Goal: Information Seeking & Learning: Check status

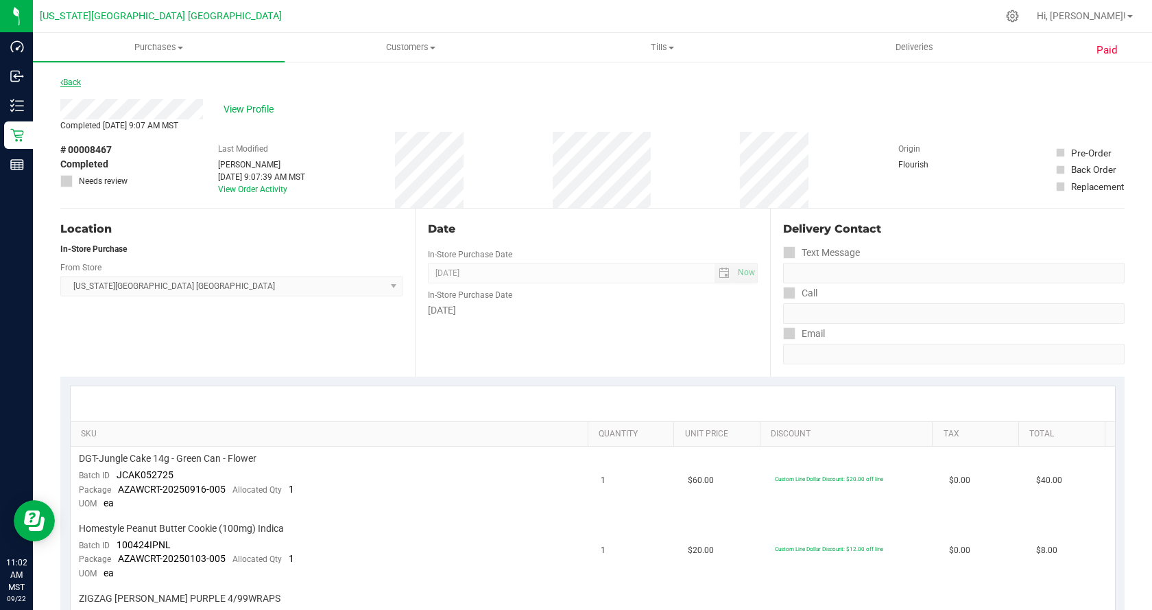
click at [77, 82] on link "Back" at bounding box center [70, 82] width 21 height 10
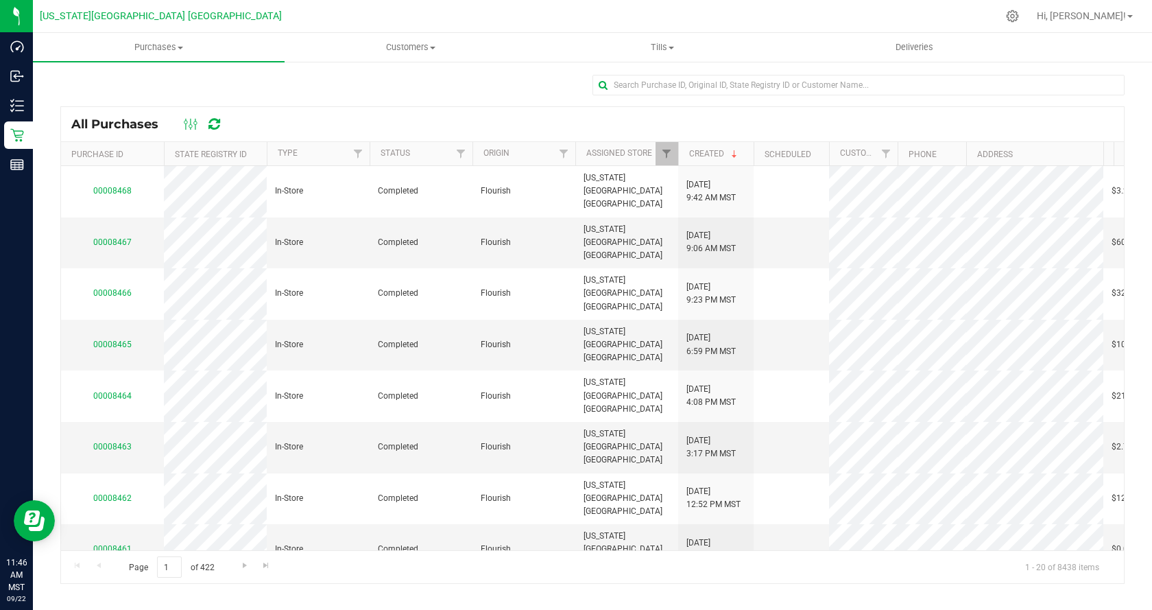
click at [215, 125] on icon at bounding box center [214, 124] width 12 height 14
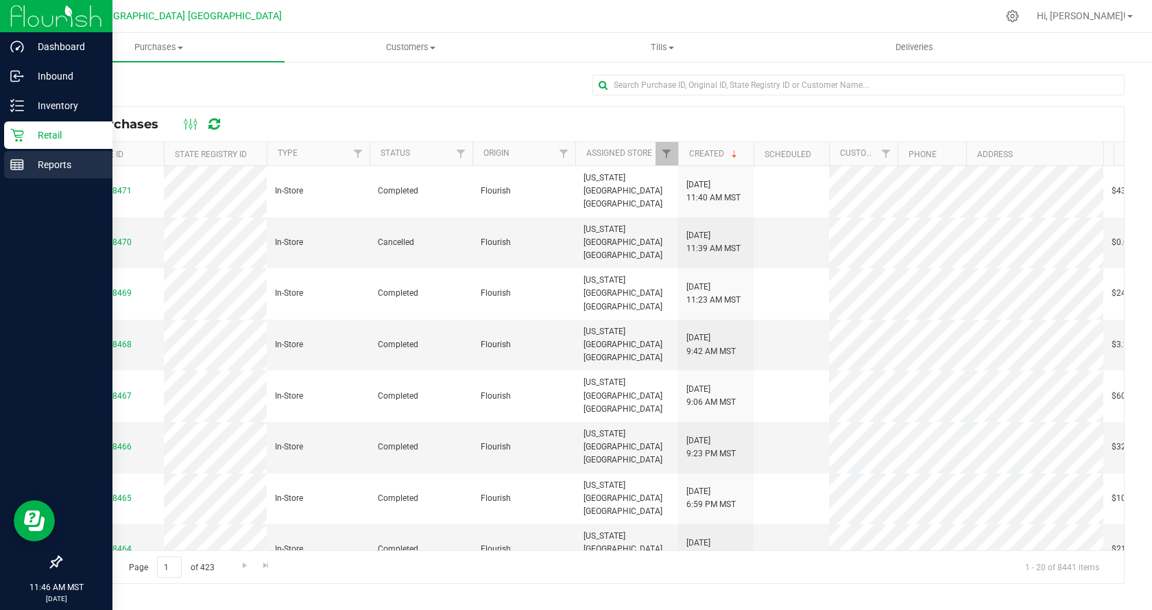
click at [26, 165] on p "Reports" at bounding box center [65, 164] width 82 height 16
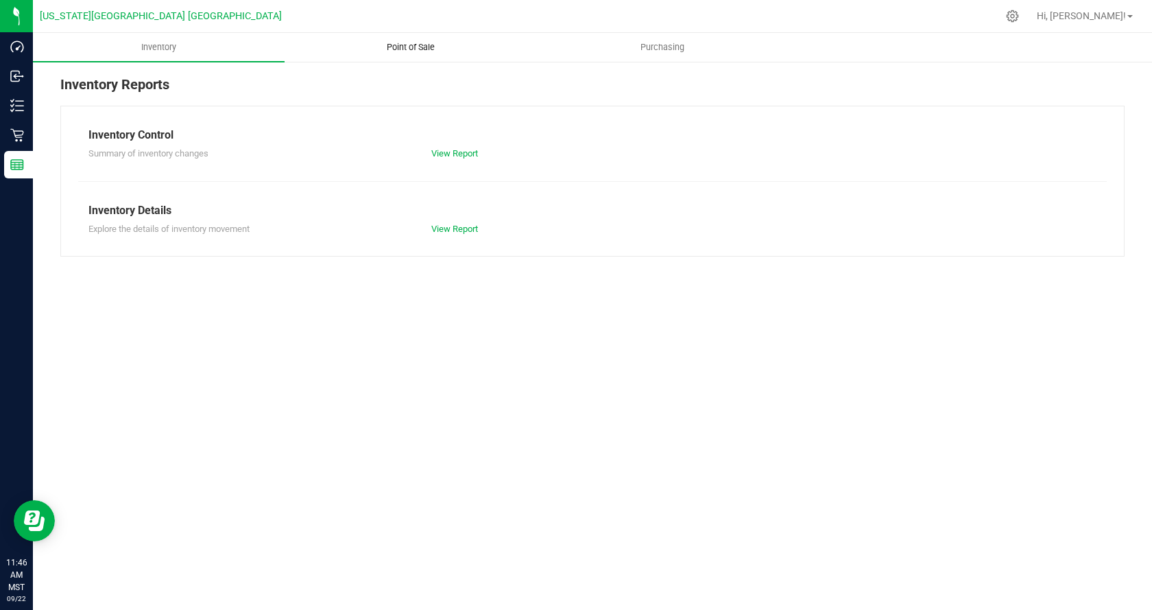
click at [398, 52] on span "Point of Sale" at bounding box center [410, 47] width 85 height 12
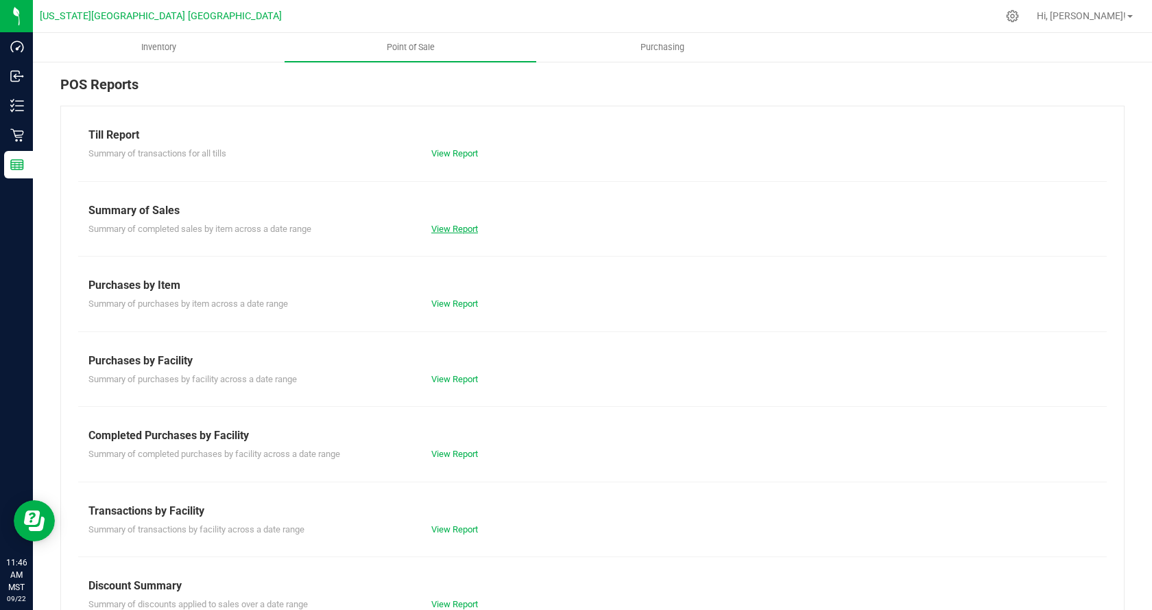
click at [462, 231] on link "View Report" at bounding box center [454, 229] width 47 height 10
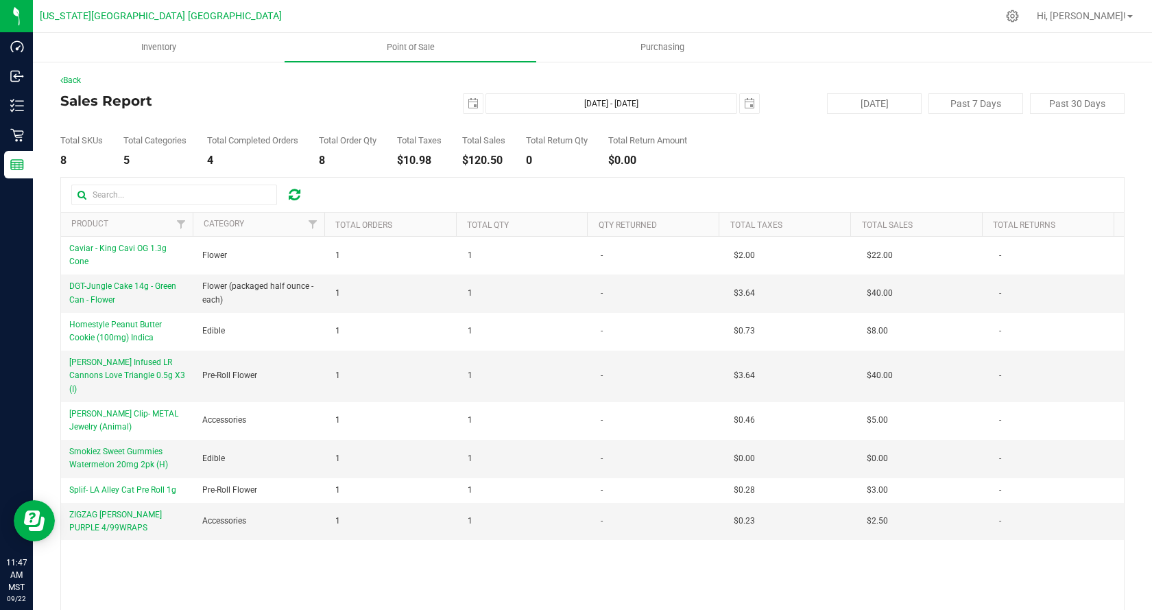
click at [298, 198] on icon at bounding box center [295, 195] width 12 height 14
click at [165, 49] on span "Inventory" at bounding box center [159, 47] width 72 height 12
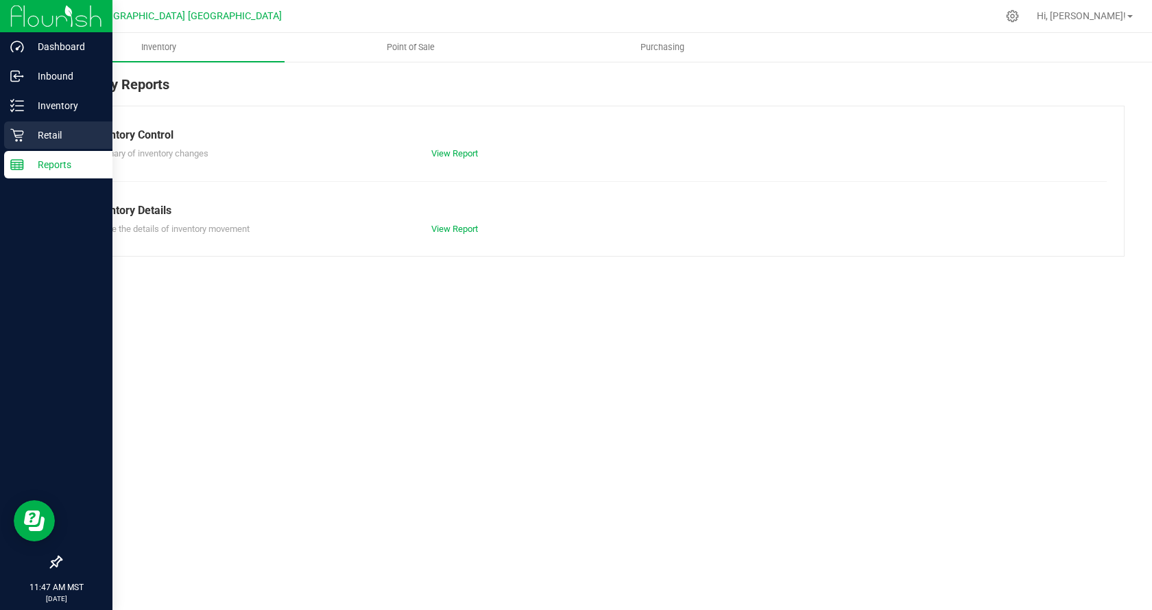
click at [28, 129] on p "Retail" at bounding box center [65, 135] width 82 height 16
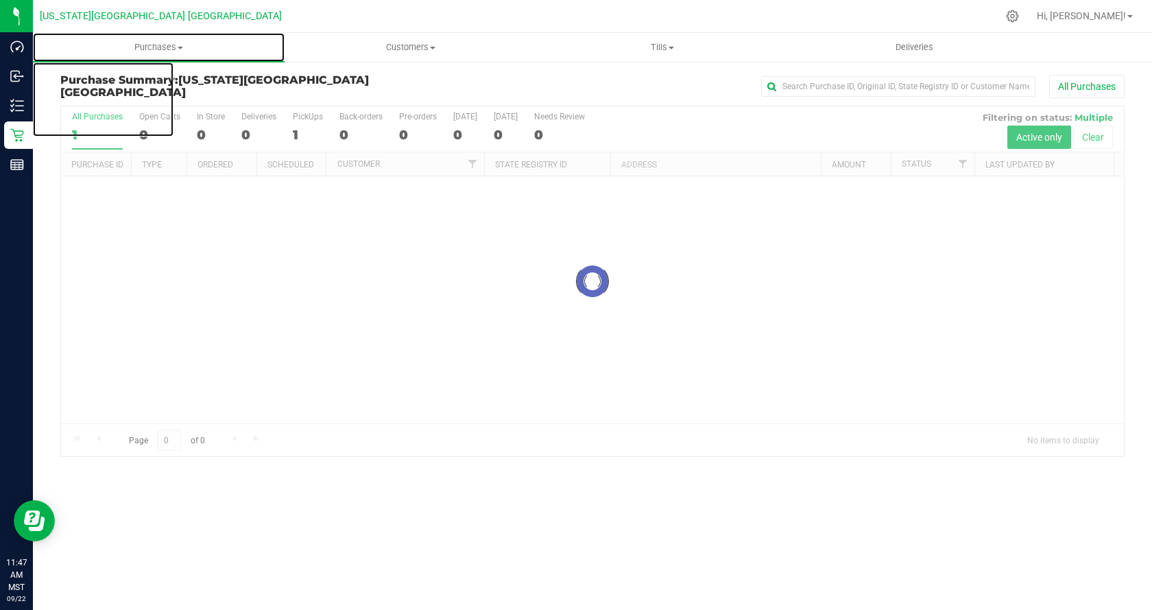
click at [163, 51] on span "Purchases" at bounding box center [159, 47] width 252 height 12
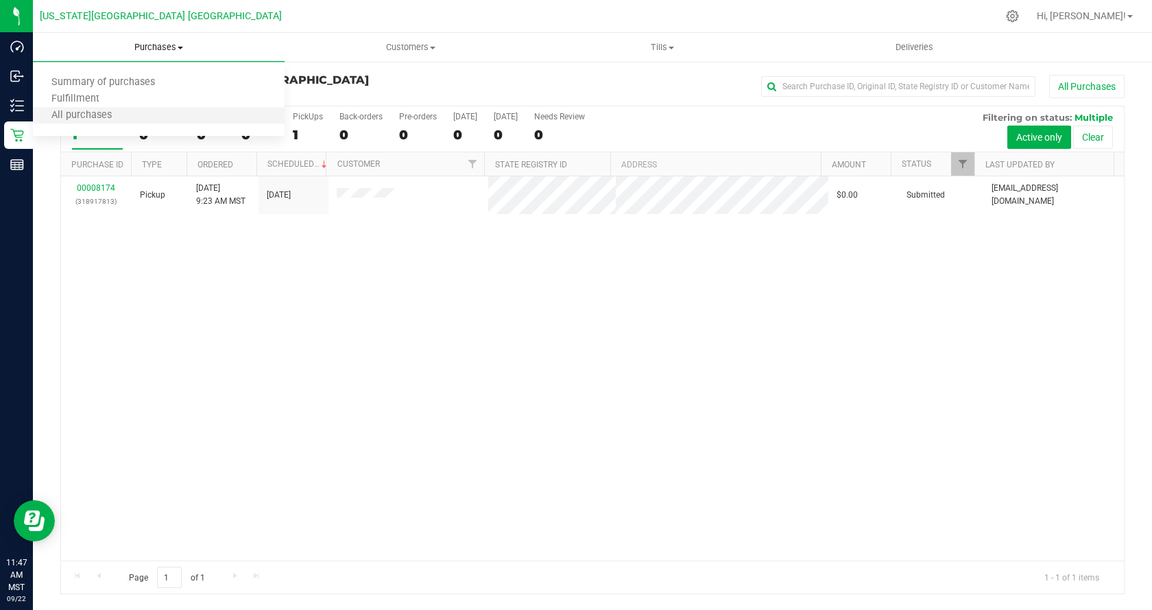
click at [171, 108] on li "All purchases" at bounding box center [159, 116] width 252 height 16
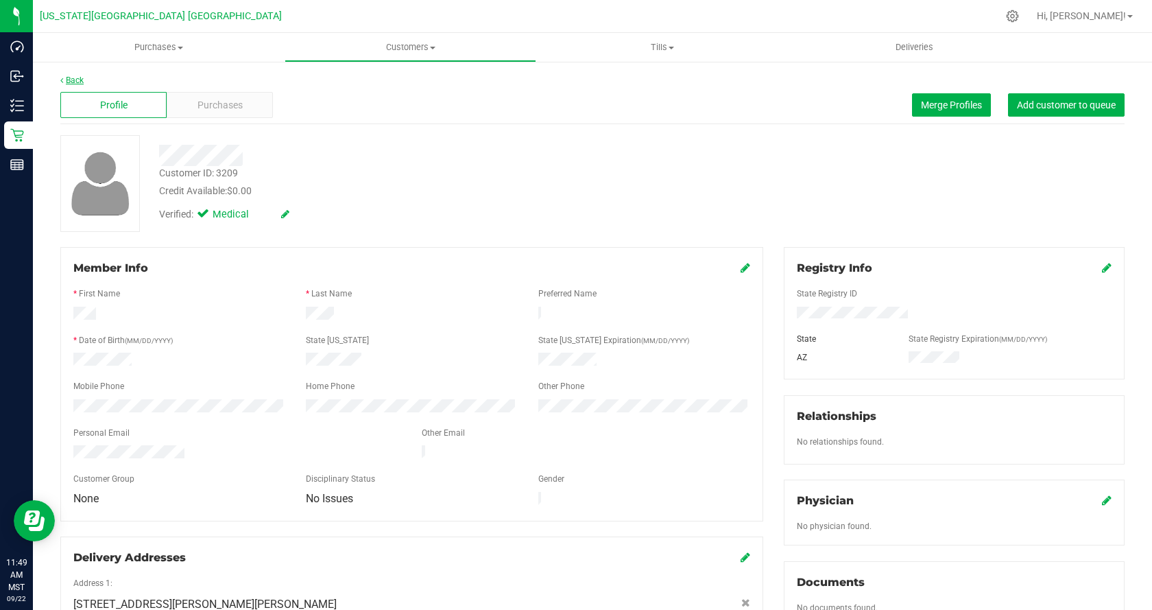
click at [75, 79] on link "Back" at bounding box center [71, 80] width 23 height 10
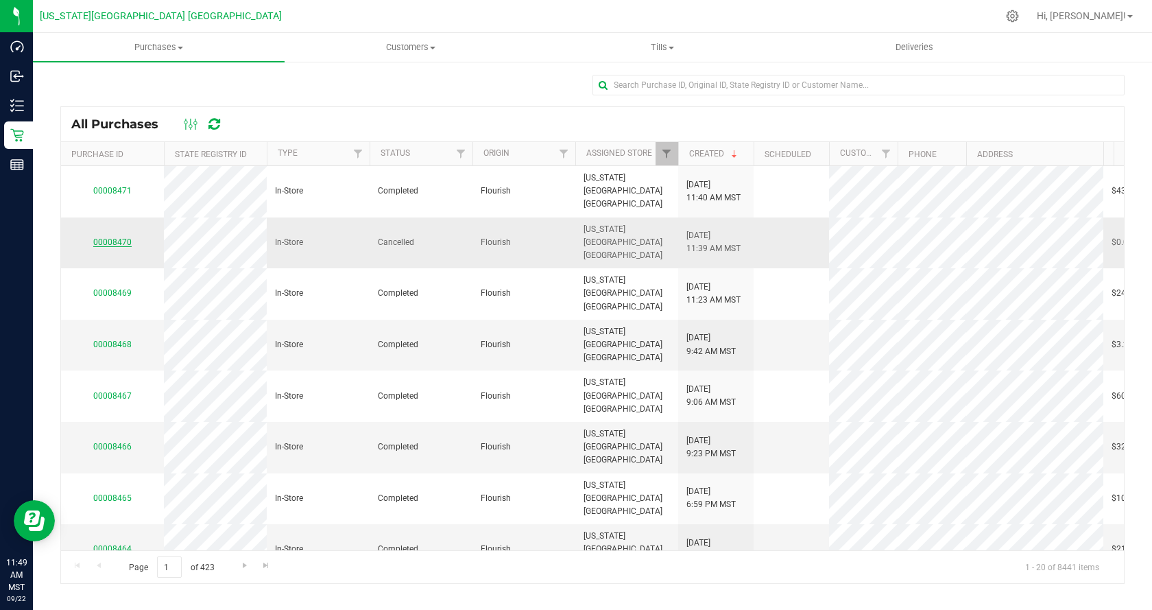
click at [121, 237] on link "00008470" at bounding box center [112, 242] width 38 height 10
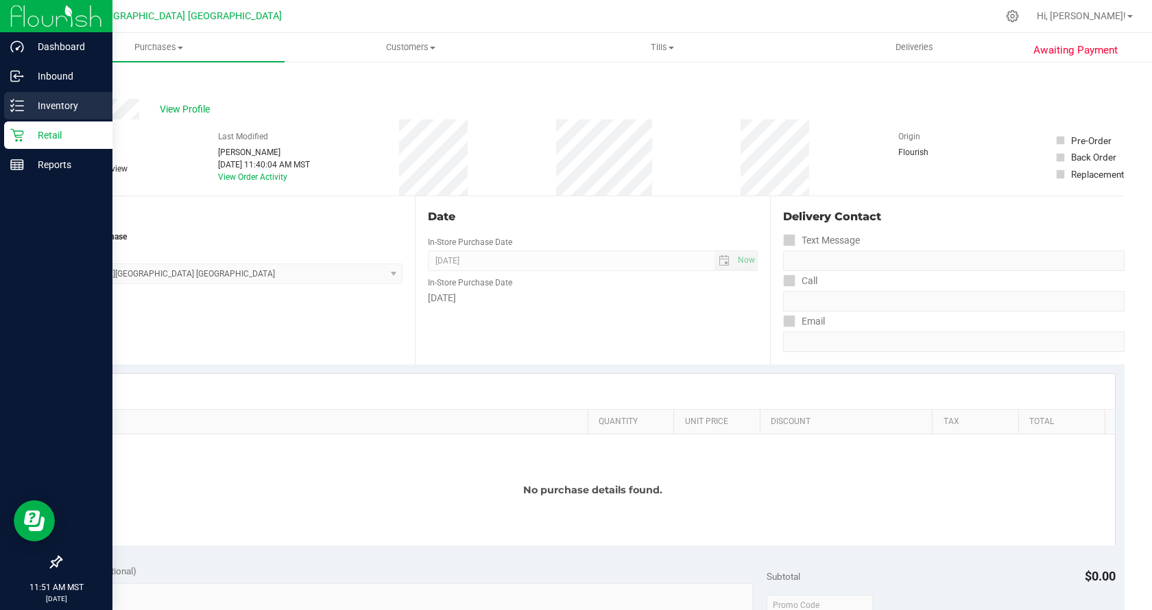
click at [21, 102] on icon at bounding box center [17, 106] width 14 height 14
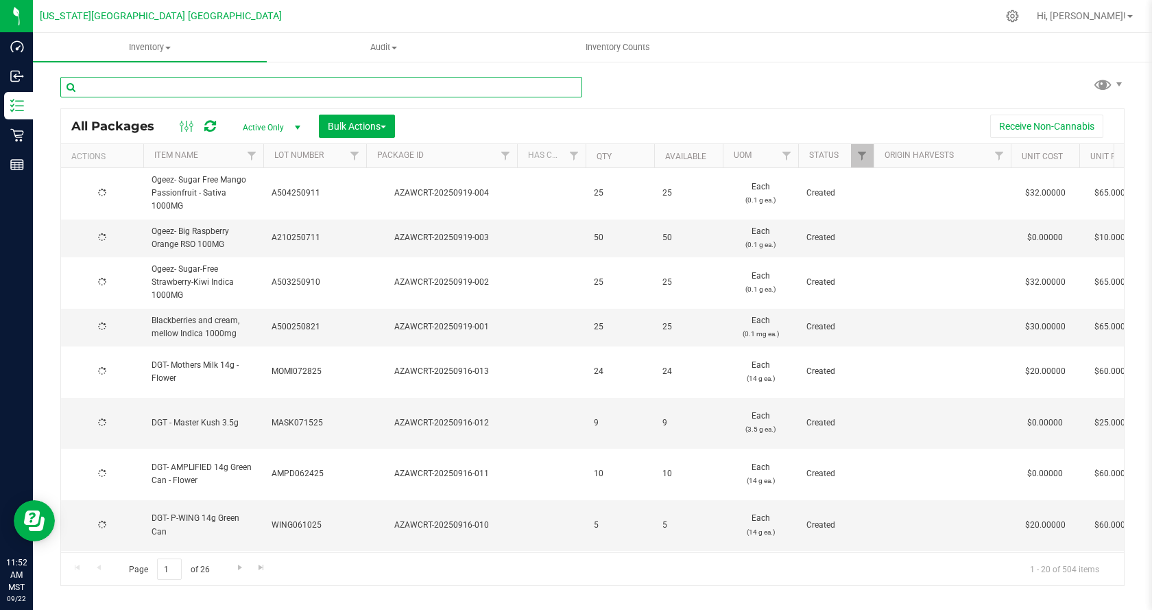
click at [302, 84] on input "text" at bounding box center [321, 87] width 522 height 21
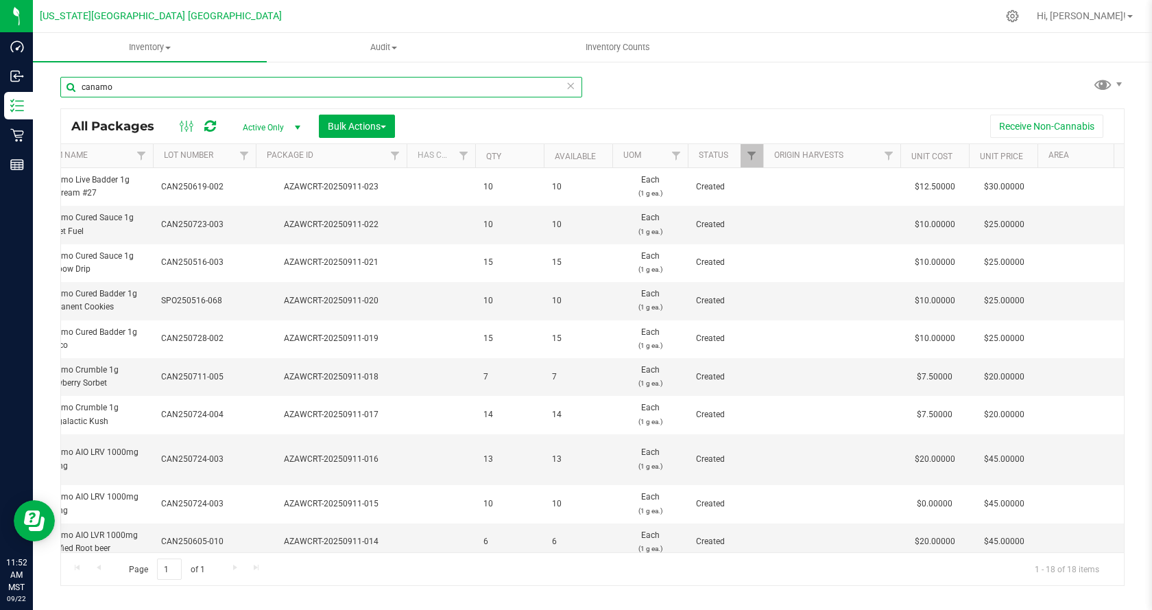
drag, startPoint x: 207, startPoint y: 92, endPoint x: 42, endPoint y: 91, distance: 165.3
click at [45, 93] on div "canamo All Packages Active Only Active Only Lab Samples Locked All Bulk Actions…" at bounding box center [592, 269] width 1119 height 418
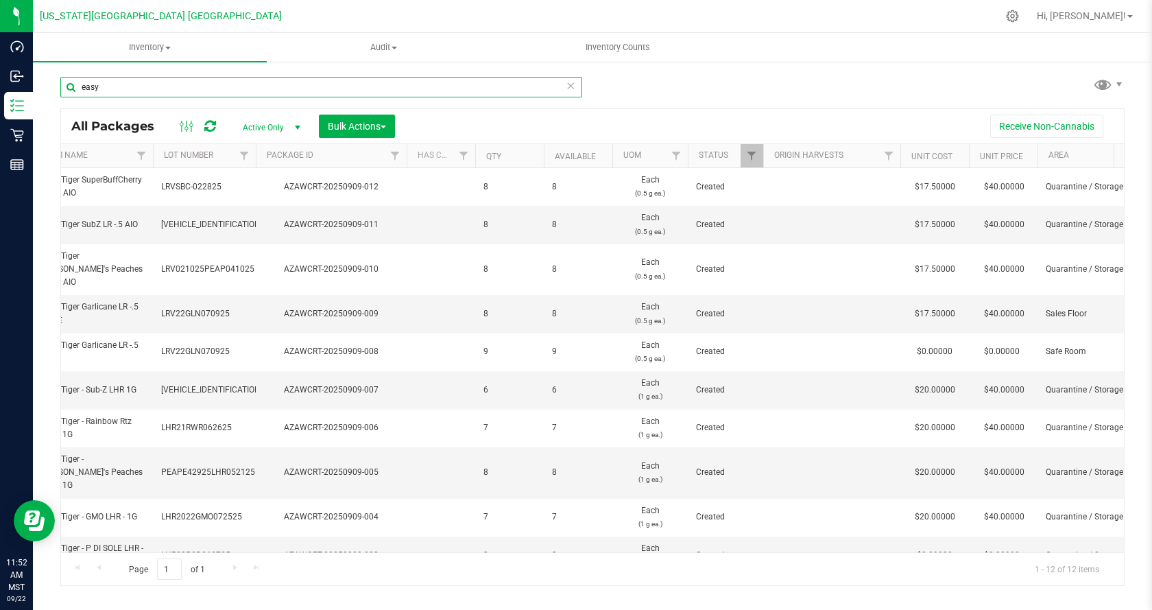
type input "easy"
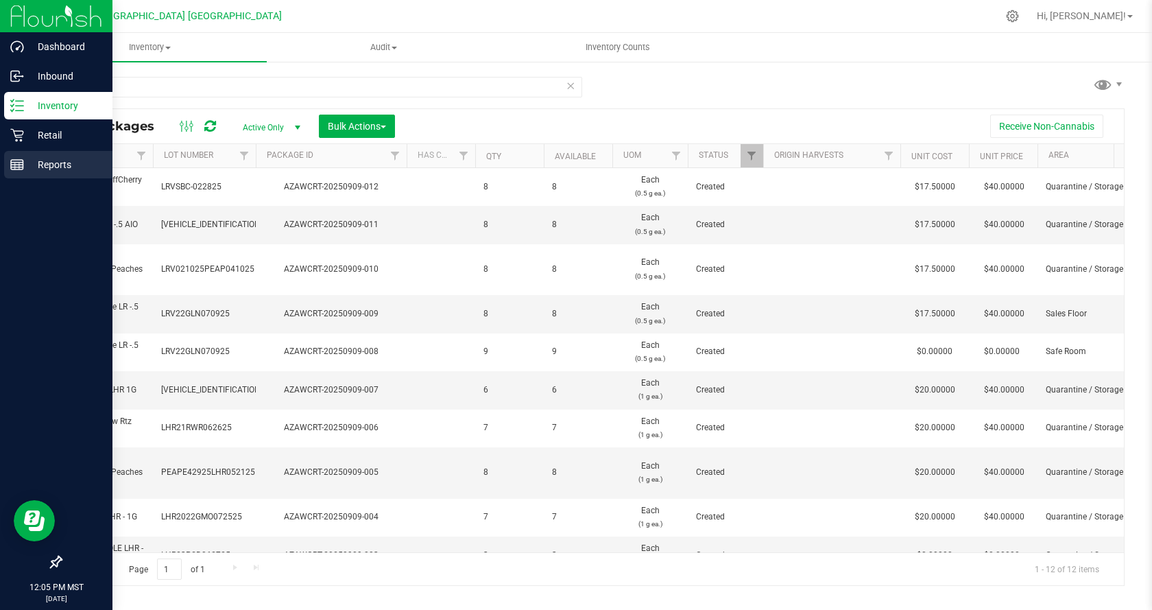
click at [47, 158] on p "Reports" at bounding box center [65, 164] width 82 height 16
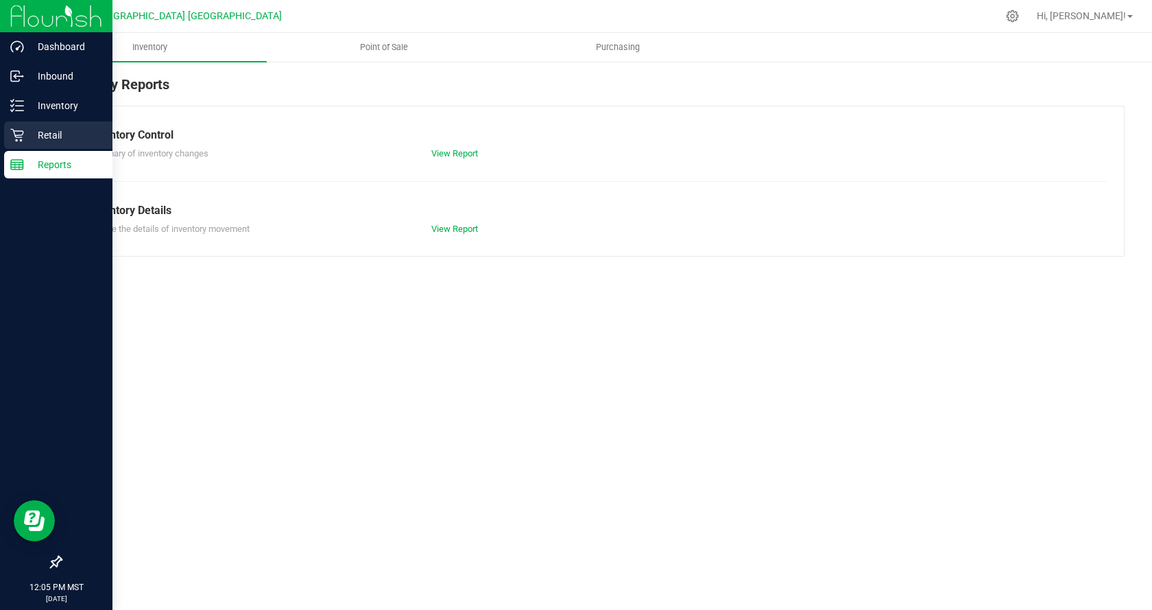
click at [21, 135] on icon at bounding box center [16, 135] width 13 height 13
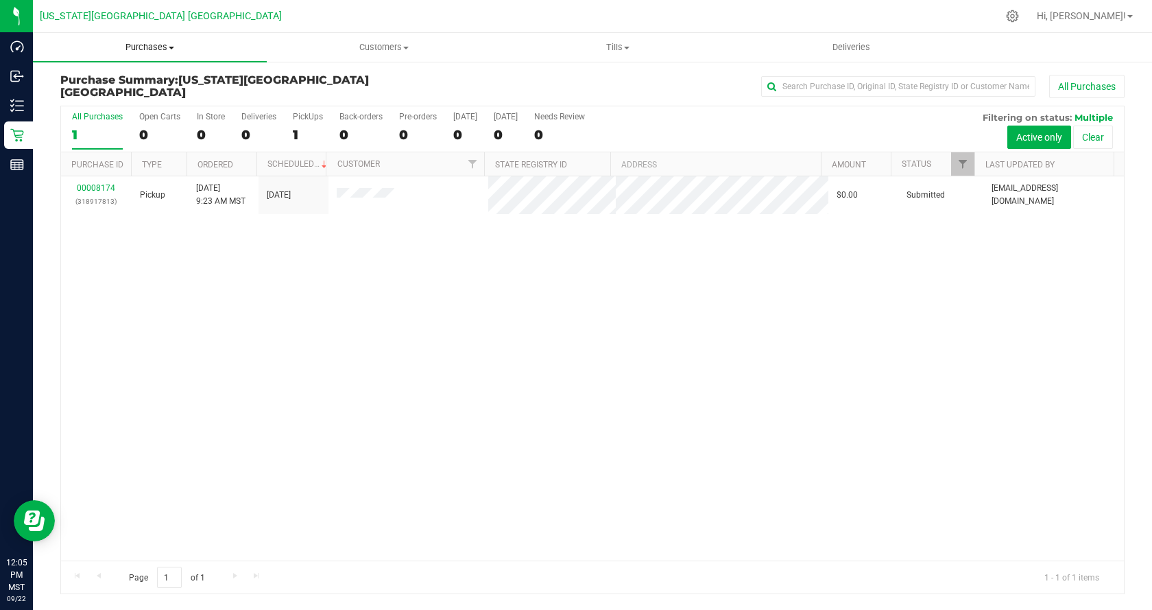
click at [150, 45] on span "Purchases" at bounding box center [150, 47] width 234 height 12
click at [149, 118] on li "All purchases" at bounding box center [150, 116] width 234 height 16
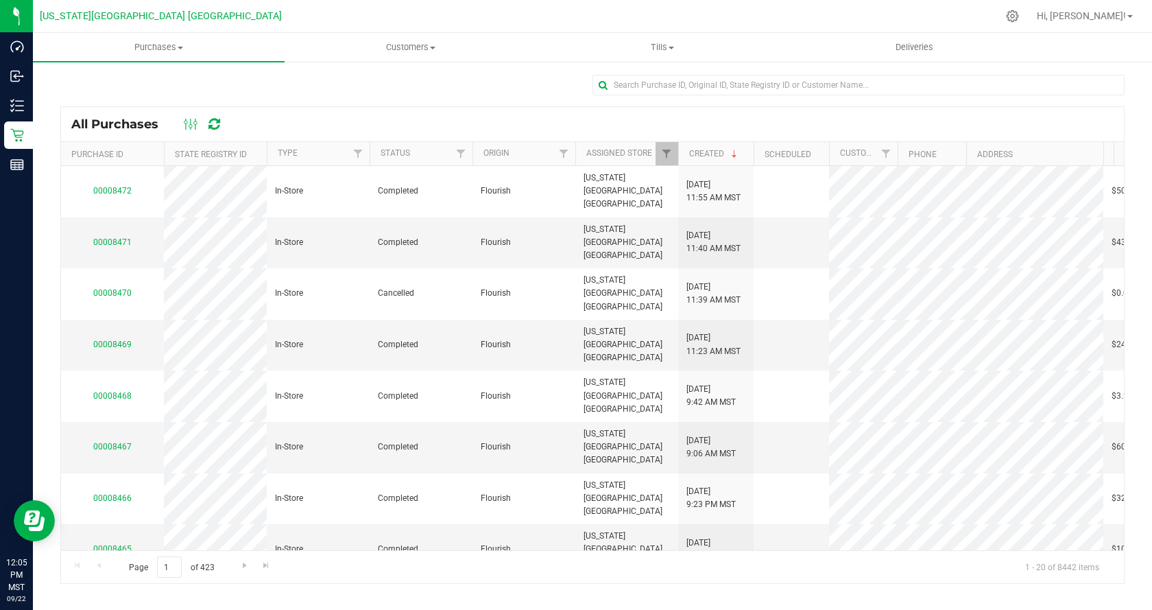
click at [223, 116] on div at bounding box center [202, 124] width 46 height 16
click at [211, 126] on icon at bounding box center [214, 124] width 12 height 14
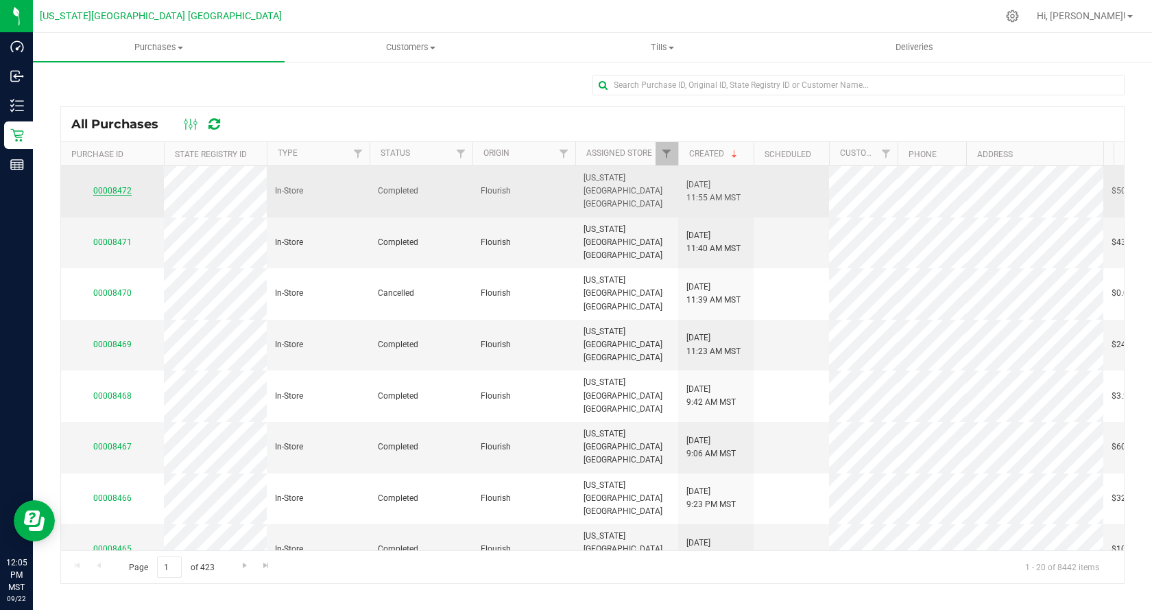
click at [109, 186] on link "00008472" at bounding box center [112, 191] width 38 height 10
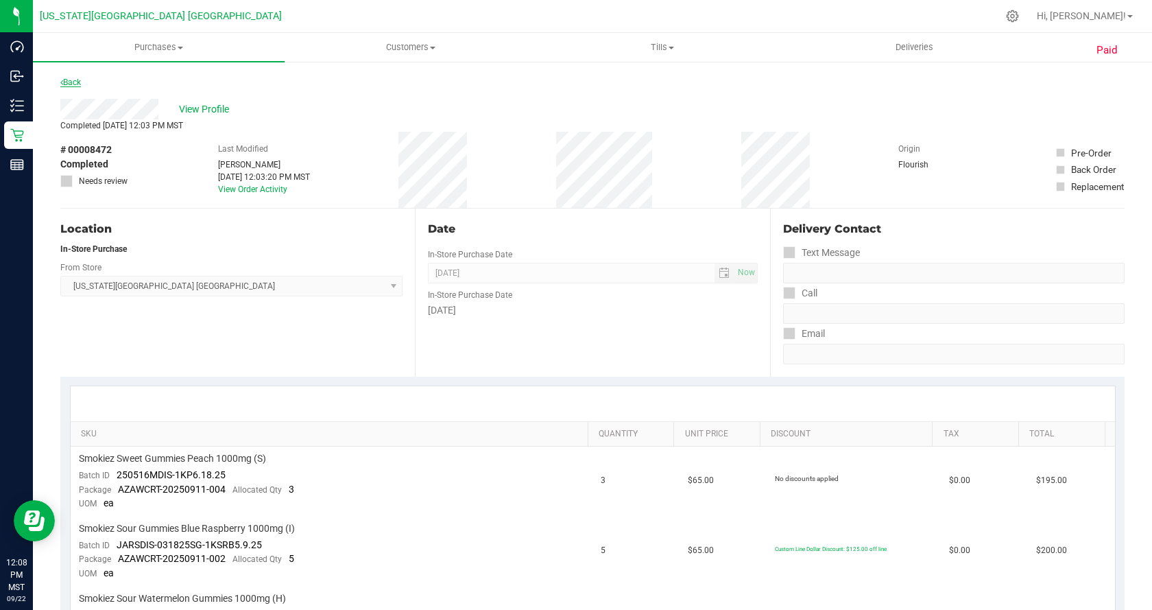
click at [68, 85] on link "Back" at bounding box center [70, 82] width 21 height 10
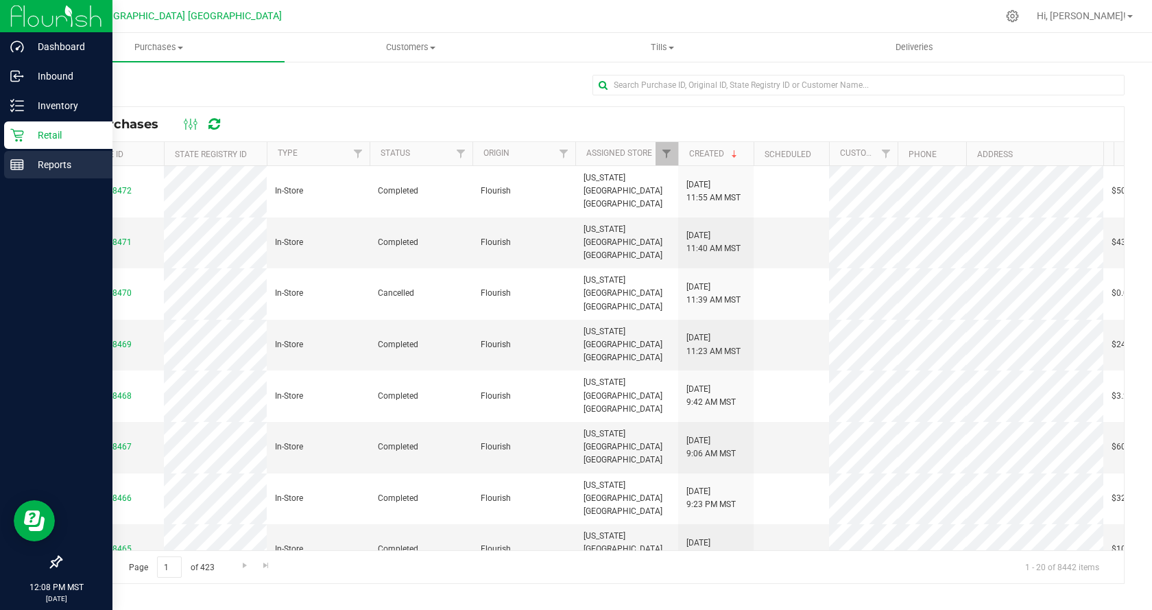
click at [47, 169] on p "Reports" at bounding box center [65, 164] width 82 height 16
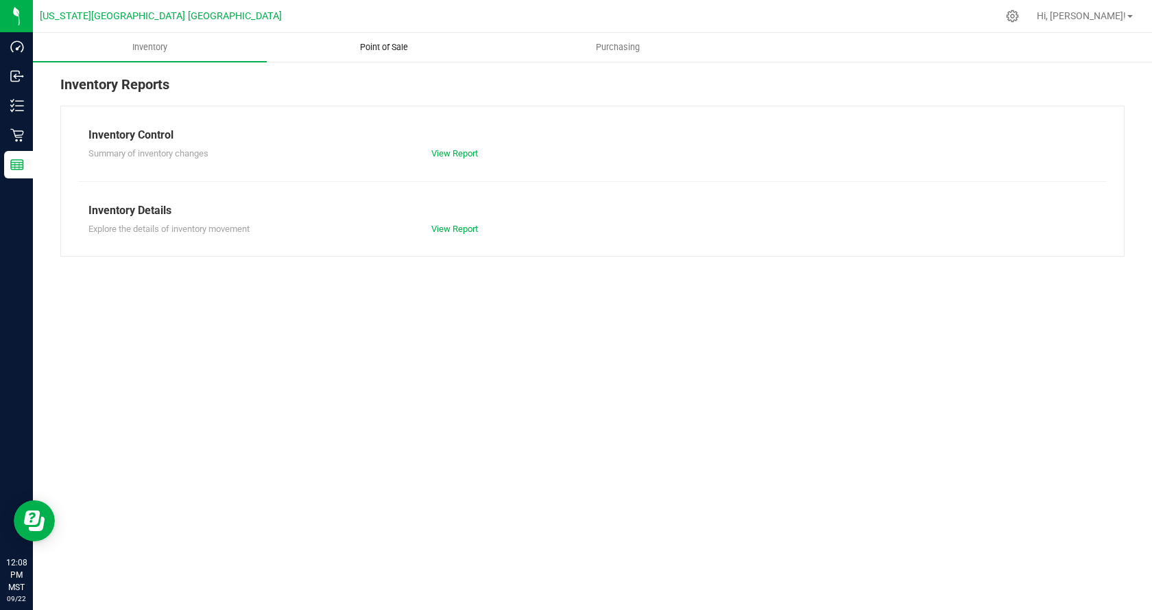
click at [387, 49] on span "Point of Sale" at bounding box center [384, 47] width 85 height 12
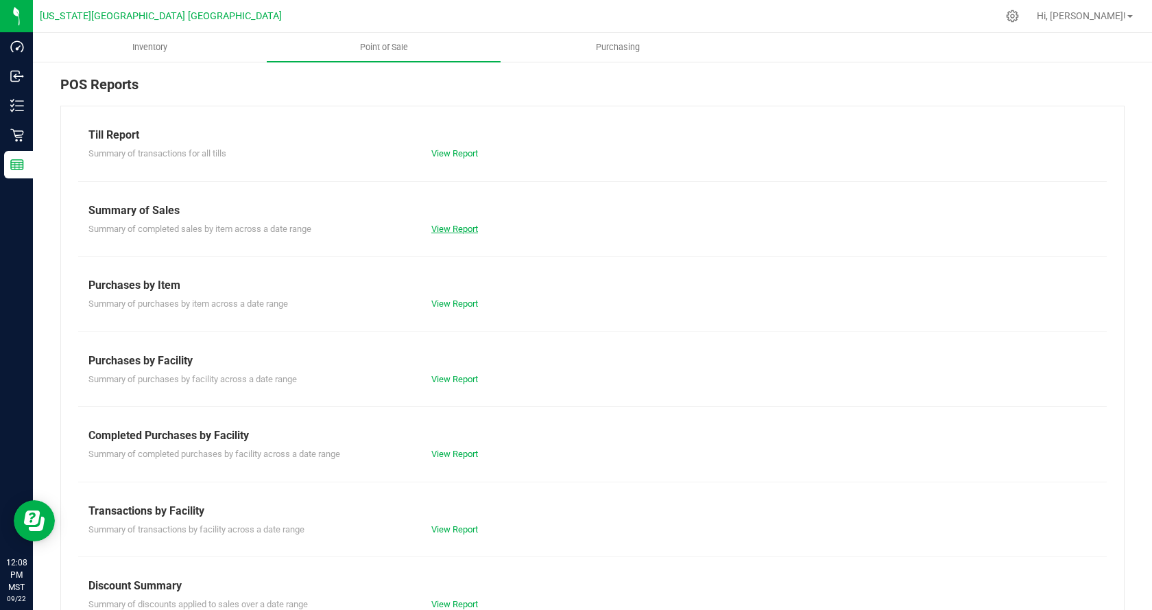
click at [438, 230] on link "View Report" at bounding box center [454, 229] width 47 height 10
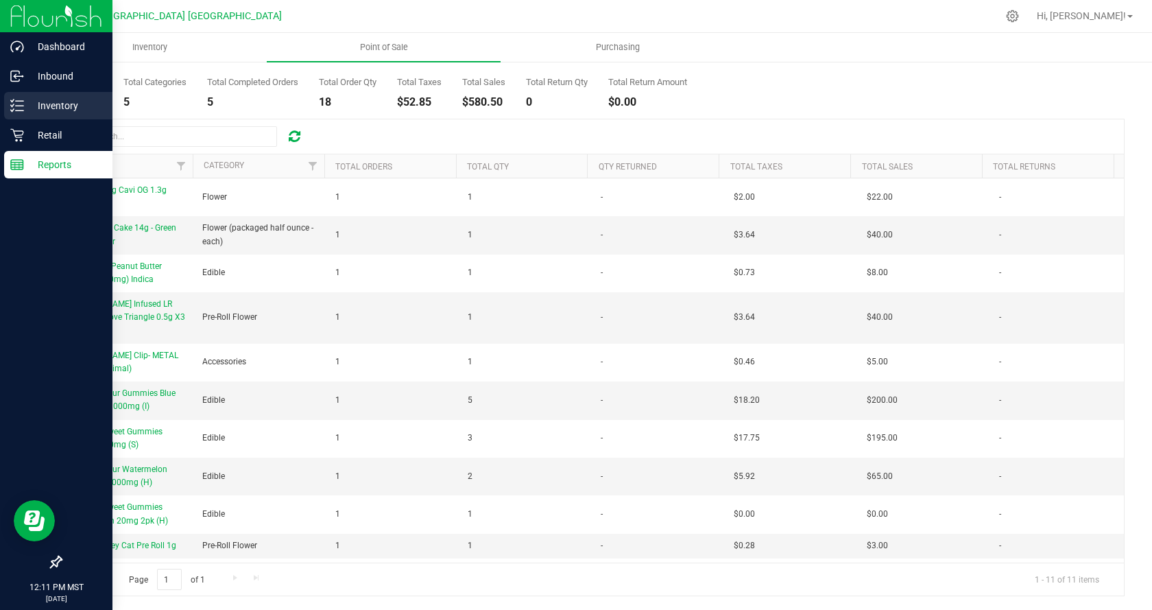
click at [52, 111] on p "Inventory" at bounding box center [65, 105] width 82 height 16
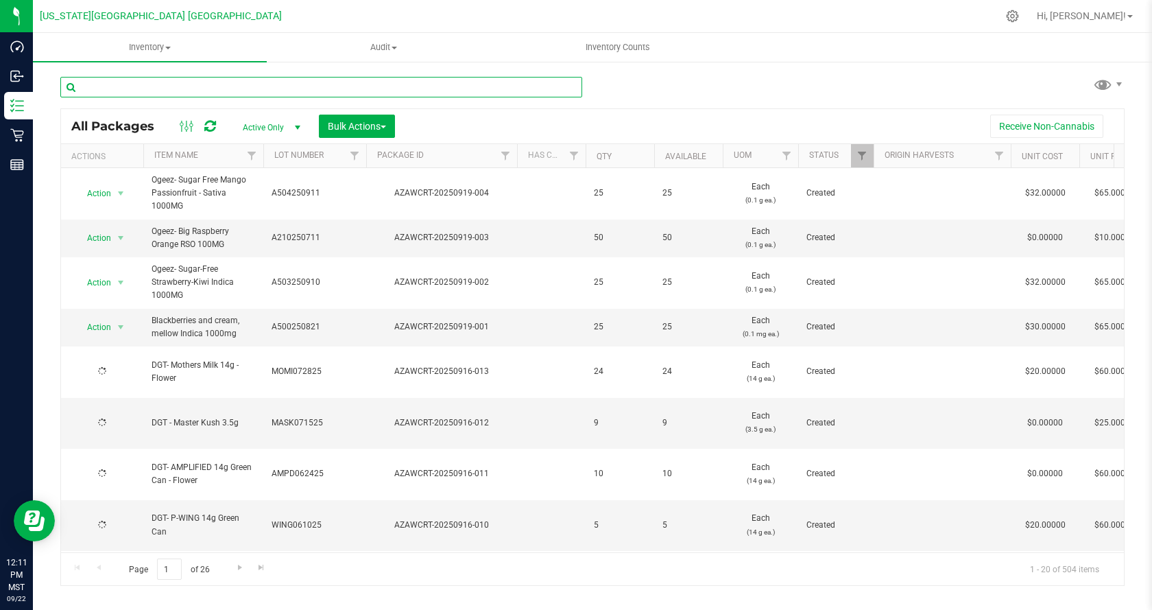
click at [155, 84] on input "text" at bounding box center [321, 87] width 522 height 21
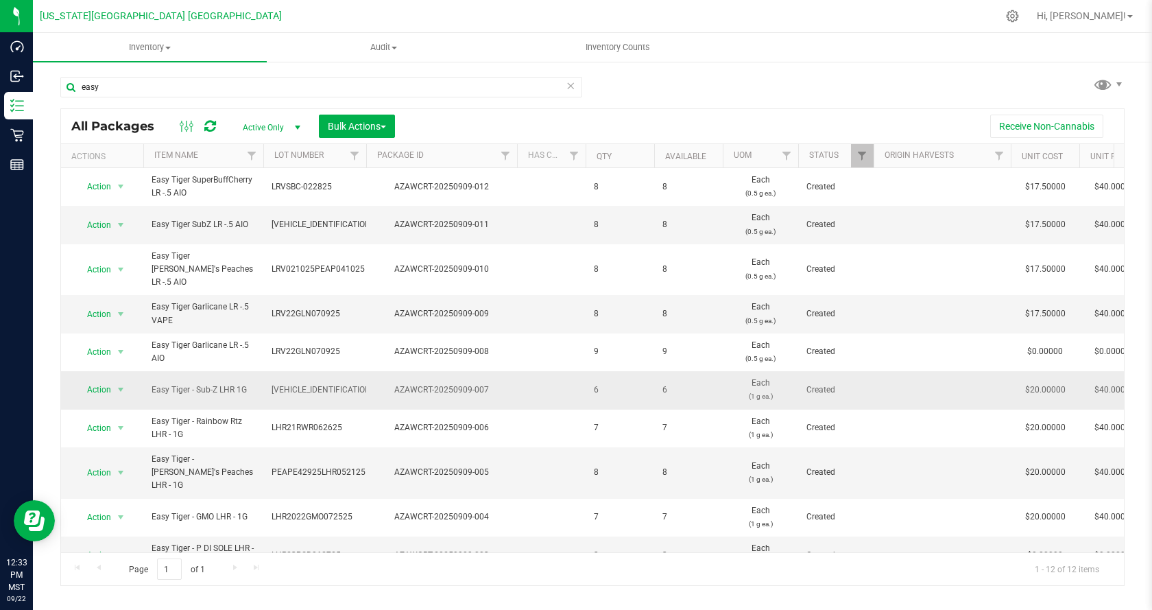
click at [344, 536] on td "LHR23PSD062725" at bounding box center [314, 555] width 103 height 38
click at [330, 449] on td "PEAPE42925LHR052125" at bounding box center [314, 472] width 103 height 51
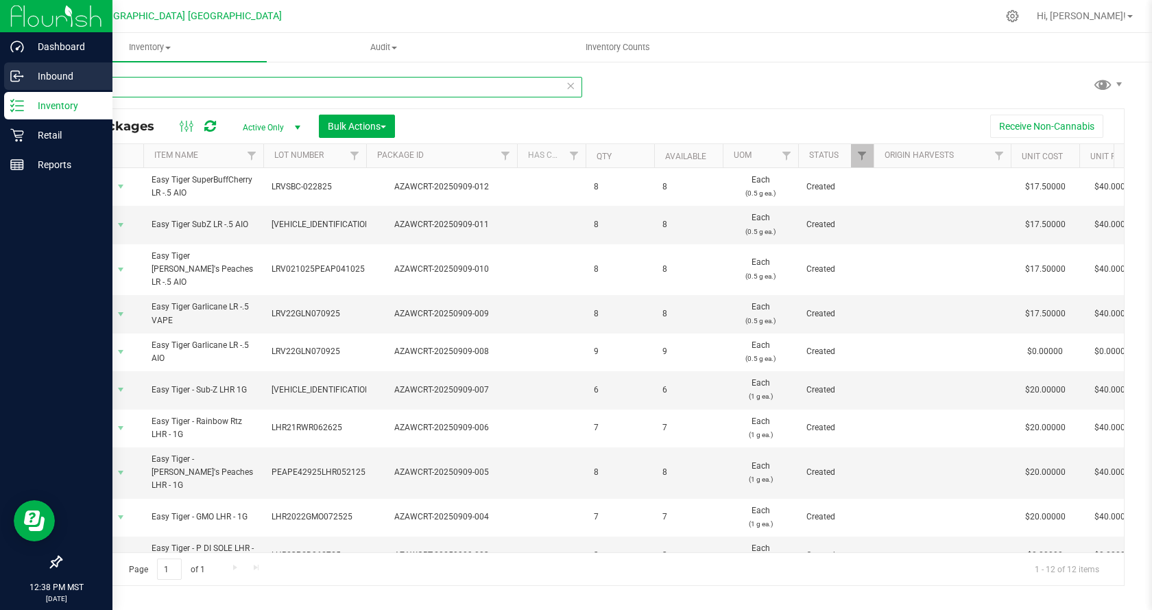
drag, startPoint x: 227, startPoint y: 93, endPoint x: 3, endPoint y: 75, distance: 224.9
click at [0, 86] on div "Dashboard Inbound Inventory Retail Reports 12:38 PM MST [DATE] 09/22 [US_STATE]…" at bounding box center [576, 305] width 1152 height 610
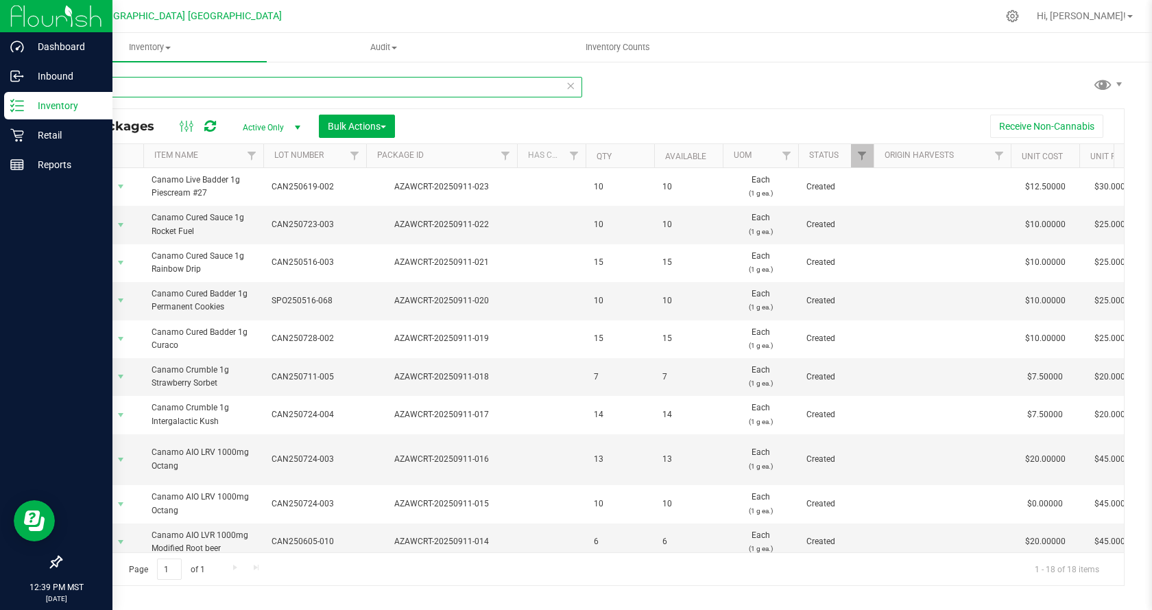
drag, startPoint x: 121, startPoint y: 94, endPoint x: 0, endPoint y: 98, distance: 120.8
click at [0, 98] on div "Dashboard Inbound Inventory Retail Reports 12:39 PM MST [DATE] 09/22 [US_STATE]…" at bounding box center [576, 305] width 1152 height 610
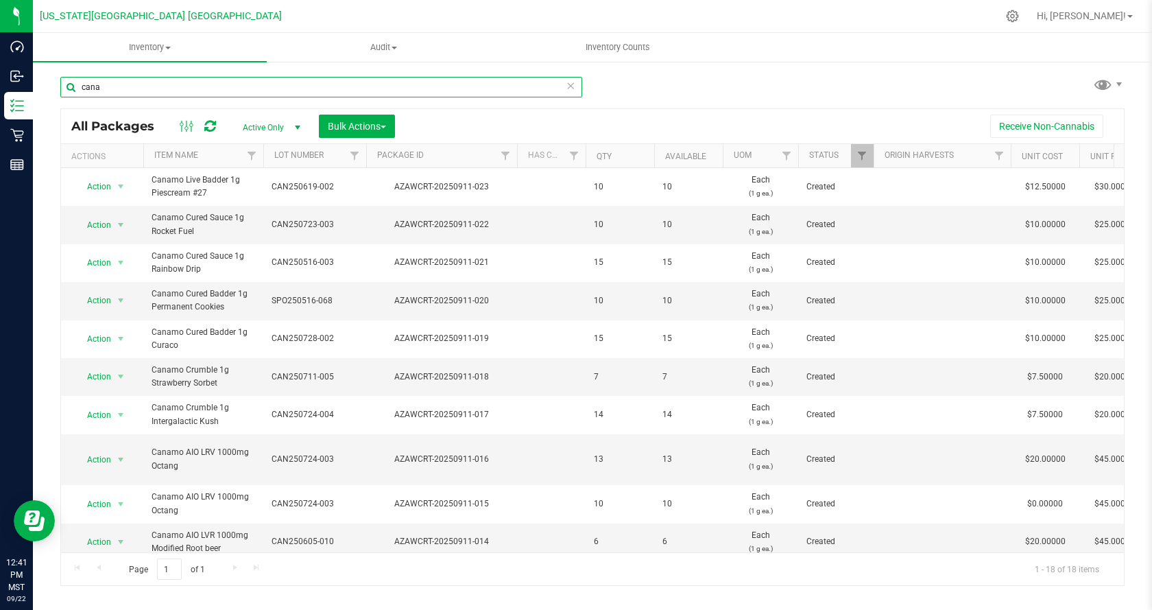
type input "cana"
